Goal: Task Accomplishment & Management: Use online tool/utility

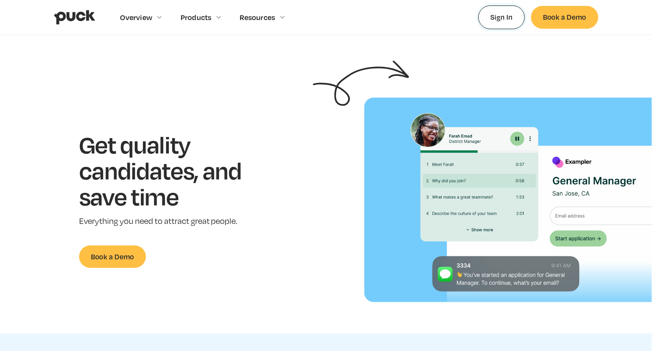
click at [504, 14] on link "Sign In" at bounding box center [502, 17] width 47 height 23
click at [499, 15] on link "Sign In" at bounding box center [502, 17] width 47 height 23
click at [501, 19] on link "Sign In" at bounding box center [502, 17] width 47 height 23
click at [0, 0] on div "Overview Overview Overview How Puck drives candidate quality Explore Team Profi…" at bounding box center [326, 17] width 652 height 35
